Goal: Check status: Check status

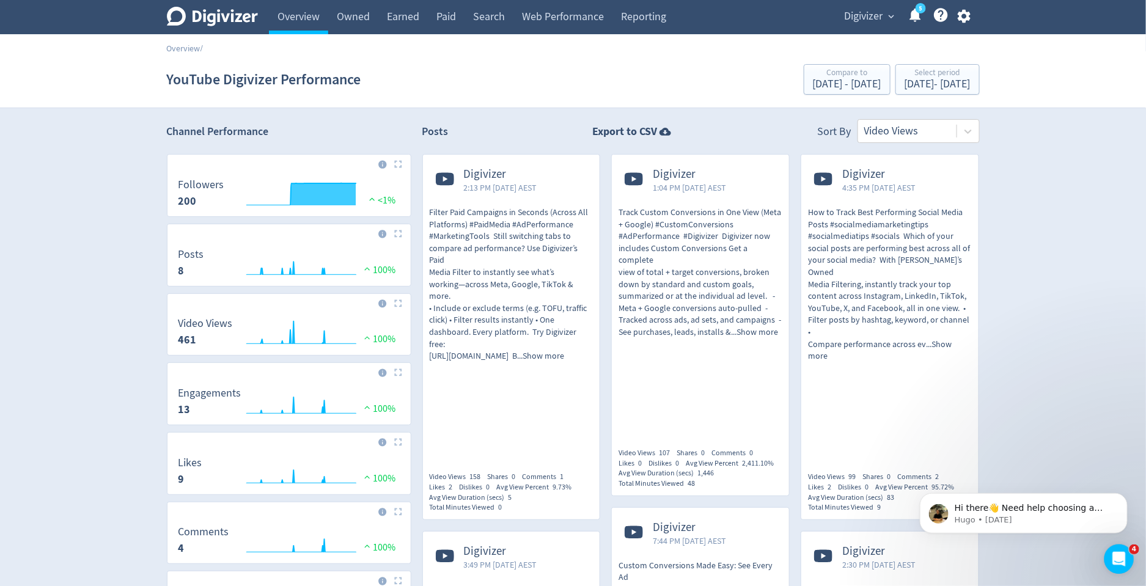
click at [862, 23] on span "Digivizer" at bounding box center [864, 17] width 39 height 20
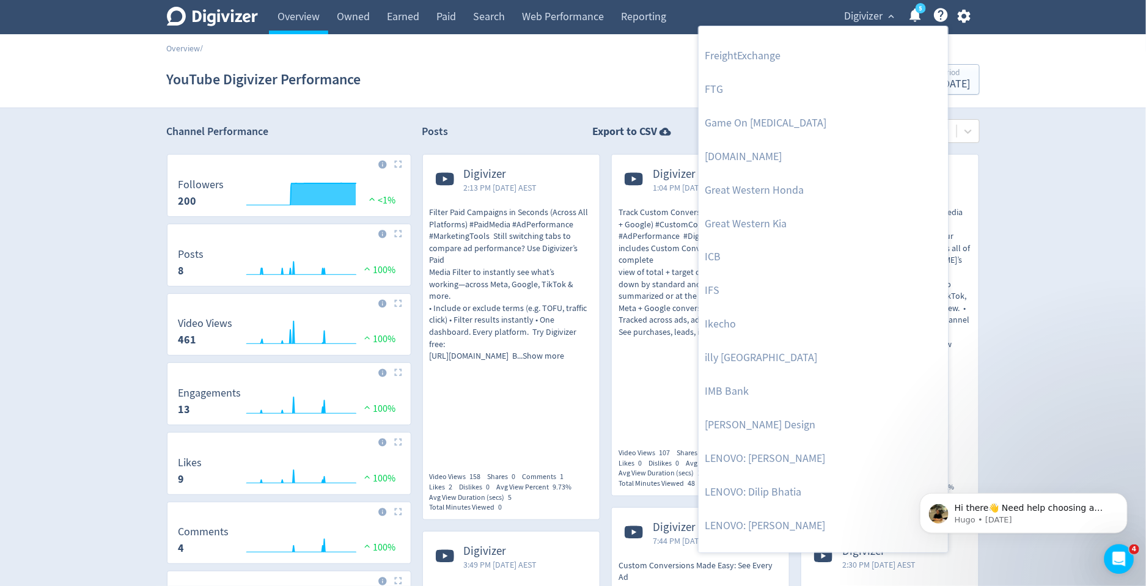
scroll to position [802, 0]
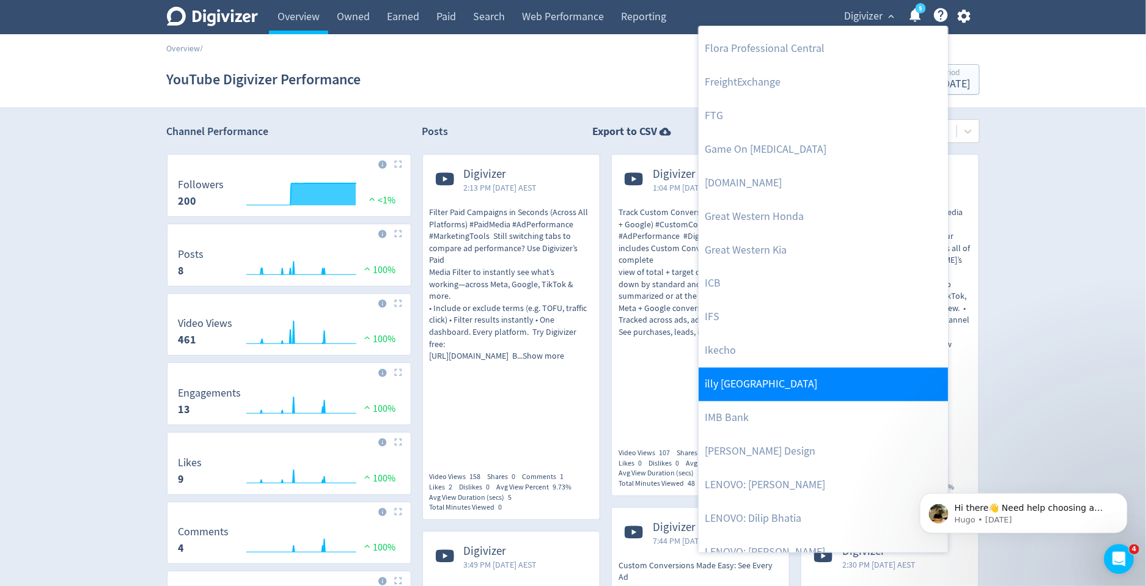
click at [771, 378] on link "illy [GEOGRAPHIC_DATA]" at bounding box center [823, 385] width 249 height 34
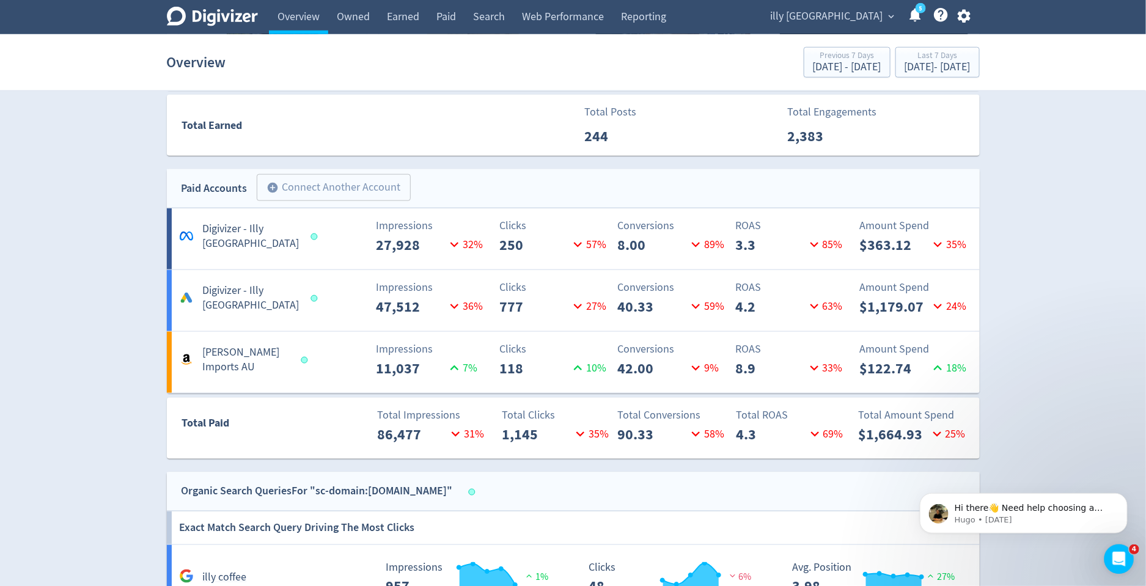
scroll to position [553, 0]
click at [908, 67] on div "[DATE] - [DATE]" at bounding box center [938, 67] width 66 height 11
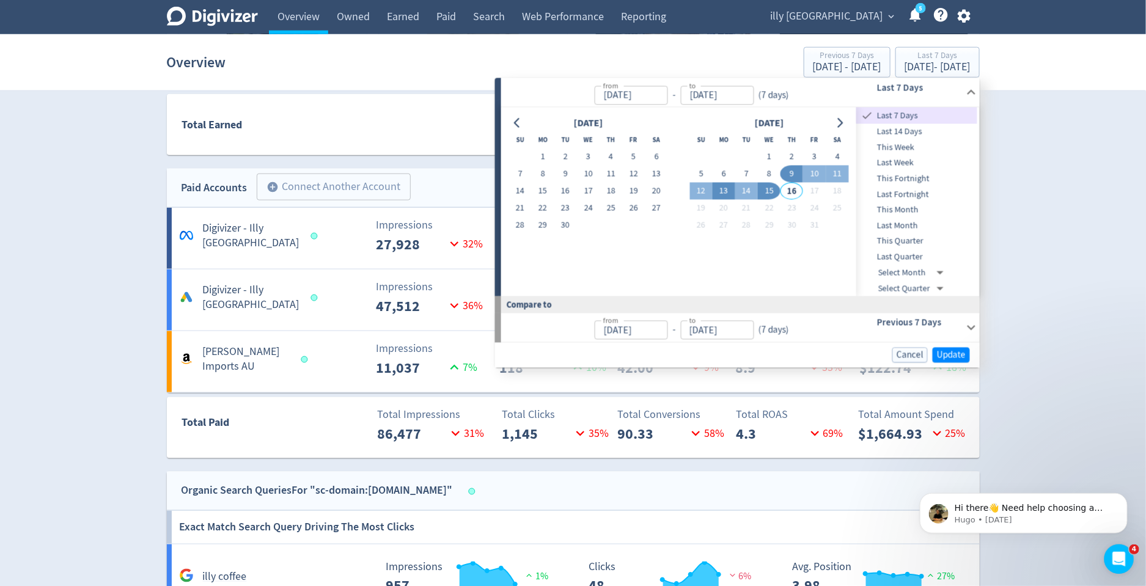
click at [727, 191] on button "13" at bounding box center [724, 191] width 23 height 17
type input "[DATE]"
click at [771, 189] on button "15" at bounding box center [769, 191] width 23 height 17
type input "[DATE]"
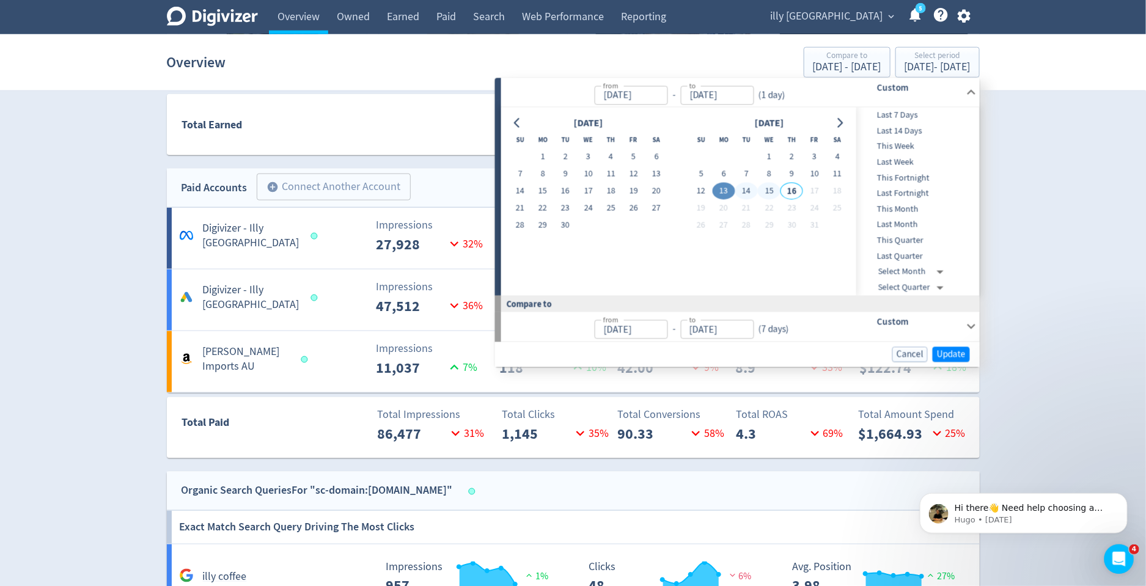
type input "[DATE]"
click at [952, 358] on span "Update" at bounding box center [951, 354] width 29 height 9
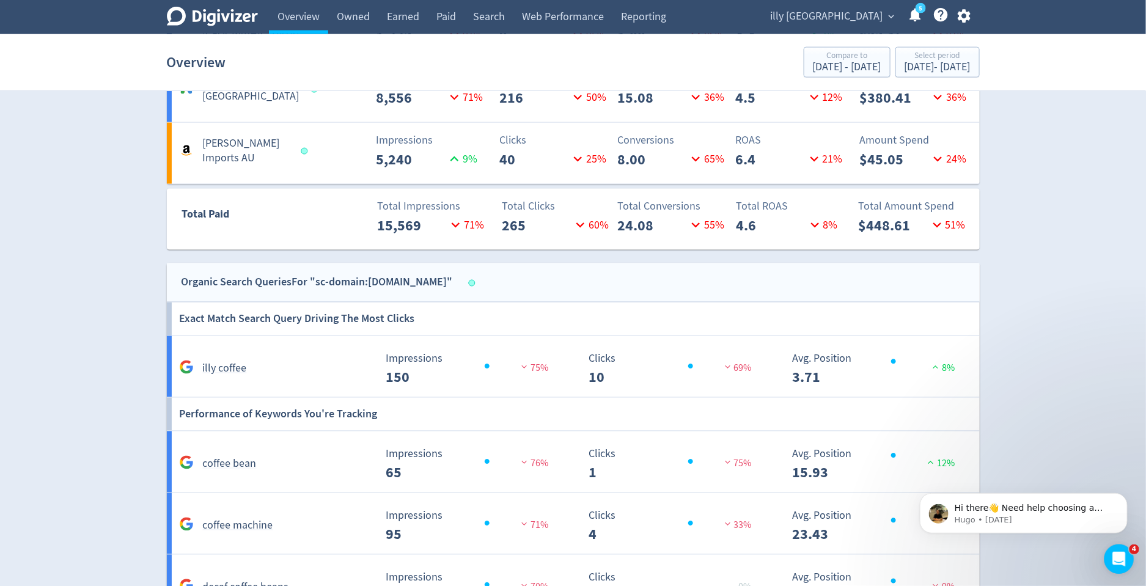
scroll to position [581, 0]
